Goal: Find specific page/section: Find specific page/section

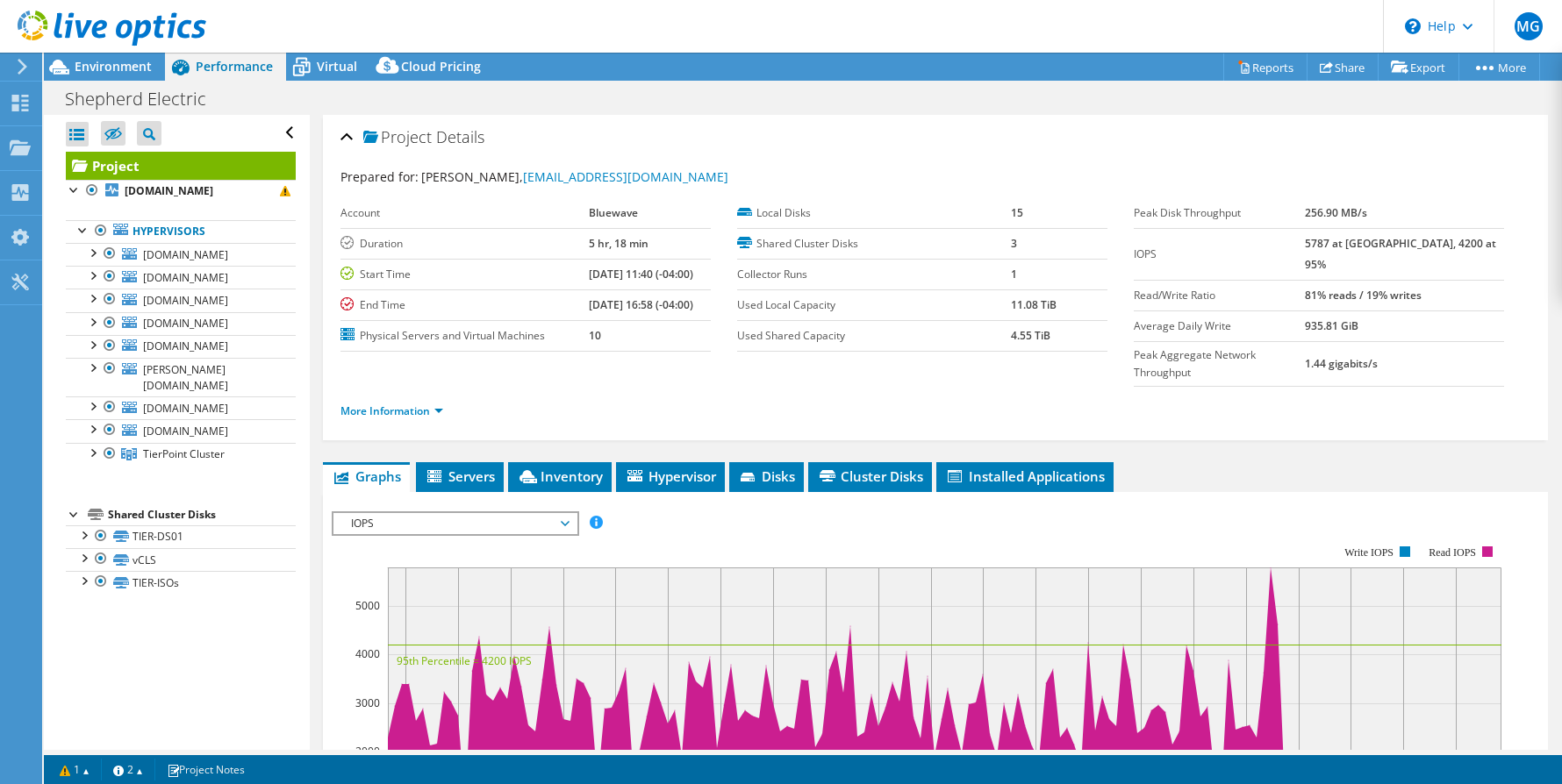
select select "USD"
click at [104, 63] on span "Environment" at bounding box center [113, 66] width 77 height 17
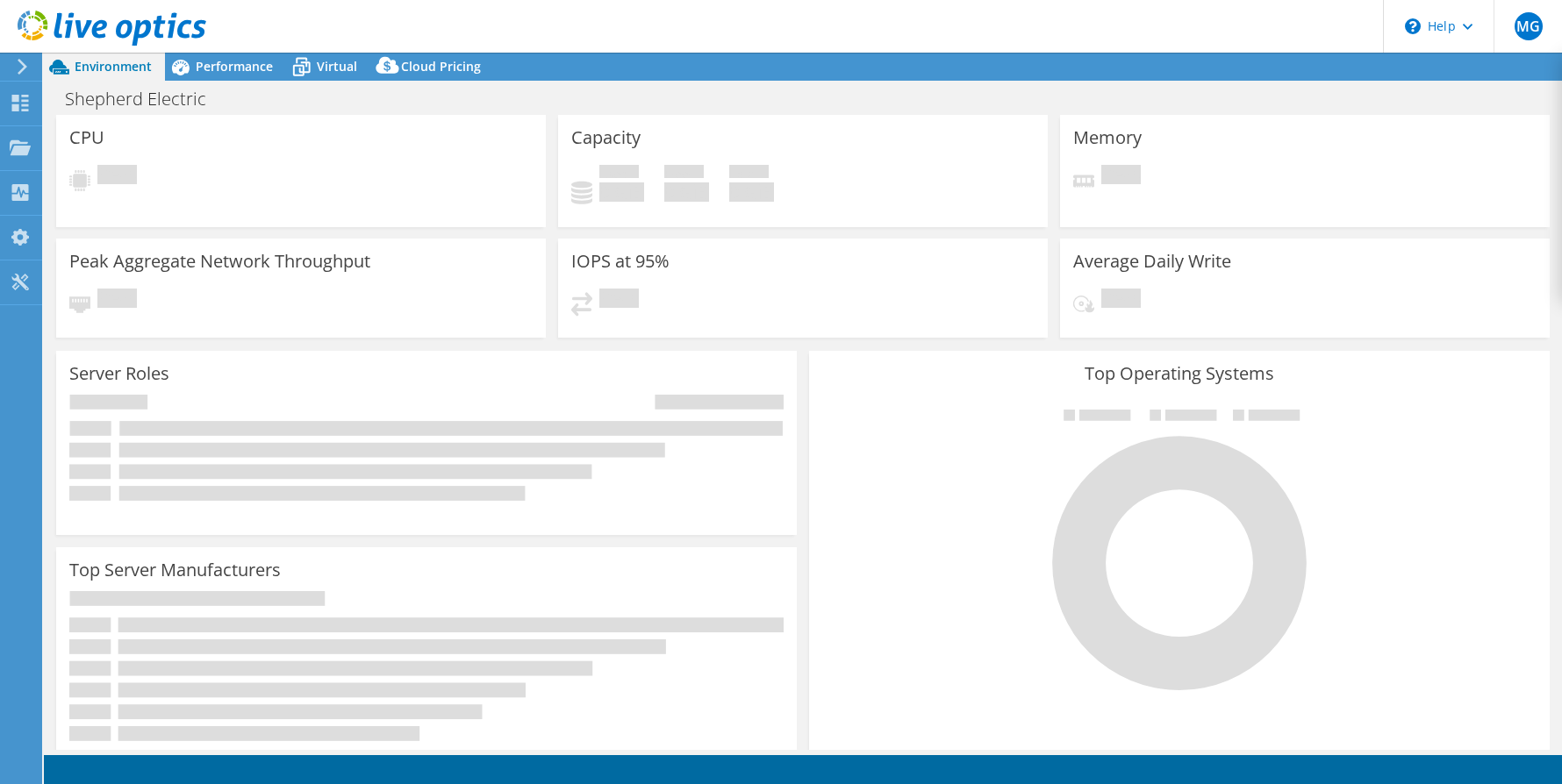
select select "USD"
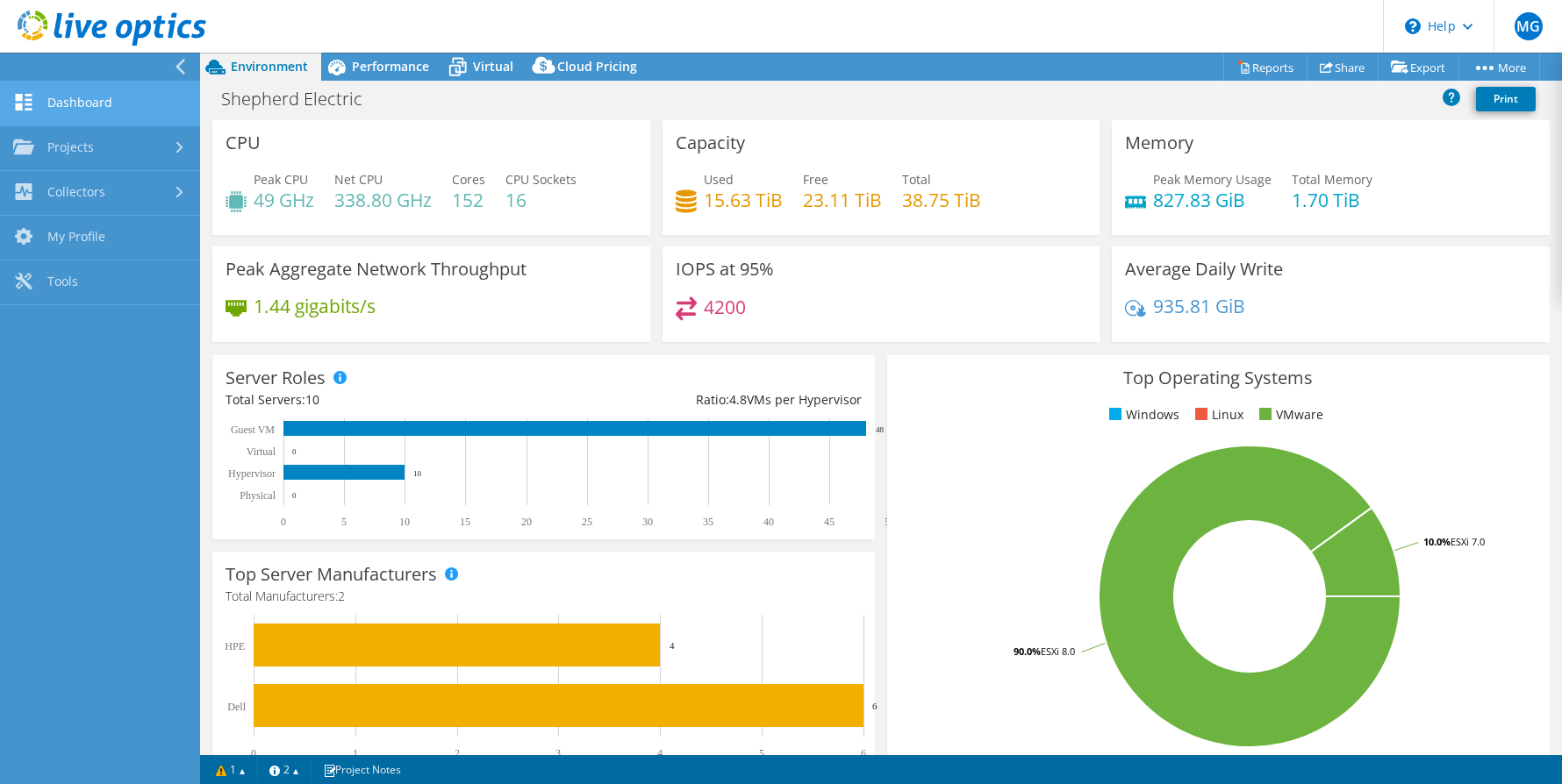
click at [85, 108] on link "Dashboard" at bounding box center [100, 104] width 201 height 45
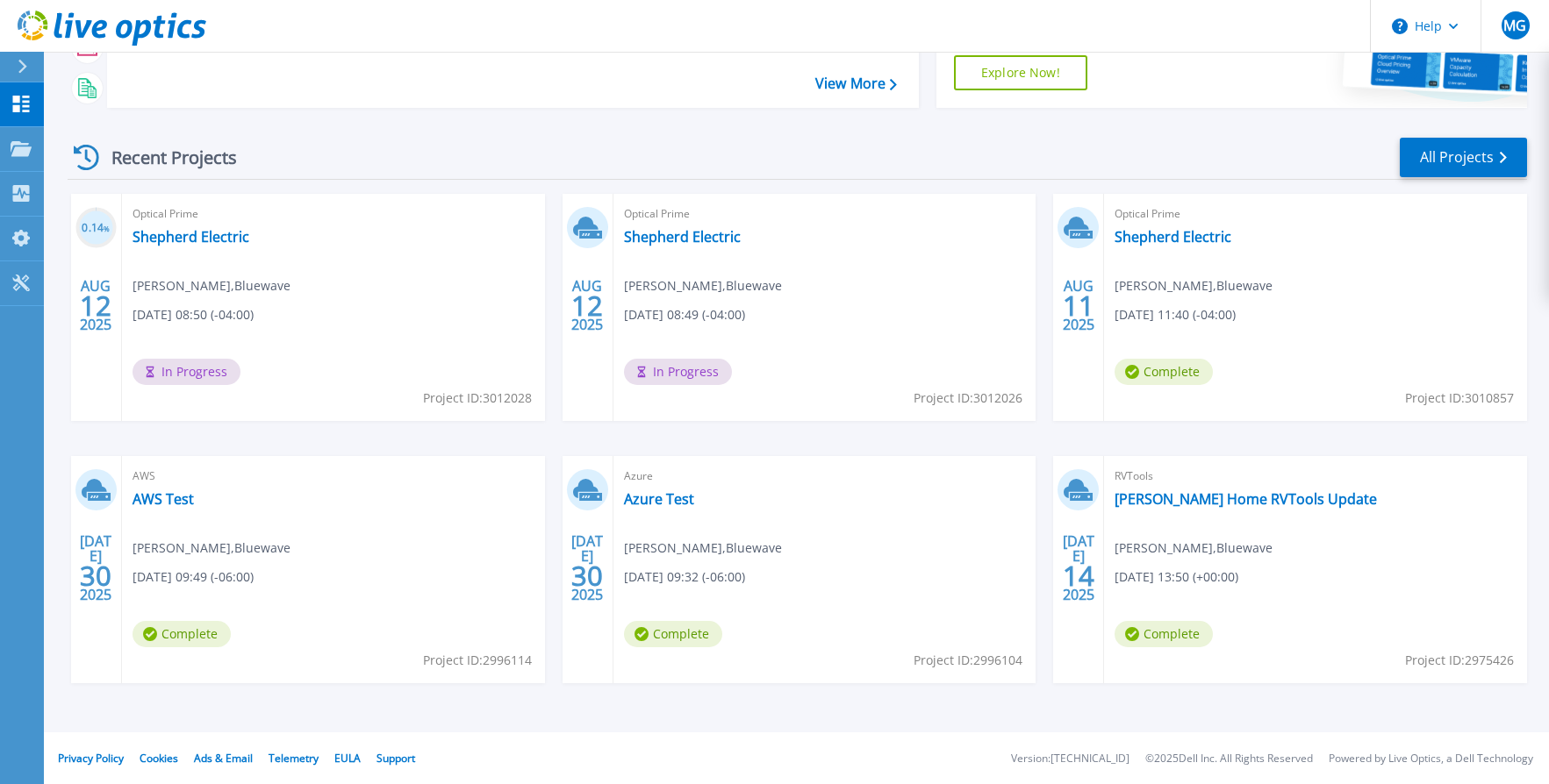
scroll to position [188, 0]
click at [199, 240] on link "Shepherd Electric" at bounding box center [191, 236] width 117 height 18
